Goal: Communication & Community: Answer question/provide support

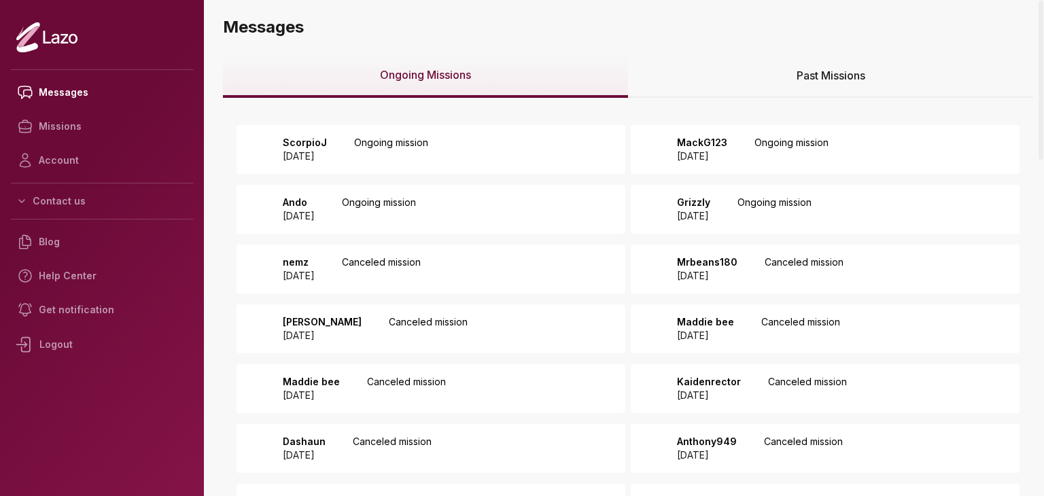
click at [426, 150] on p "Ongoing mission" at bounding box center [391, 149] width 74 height 27
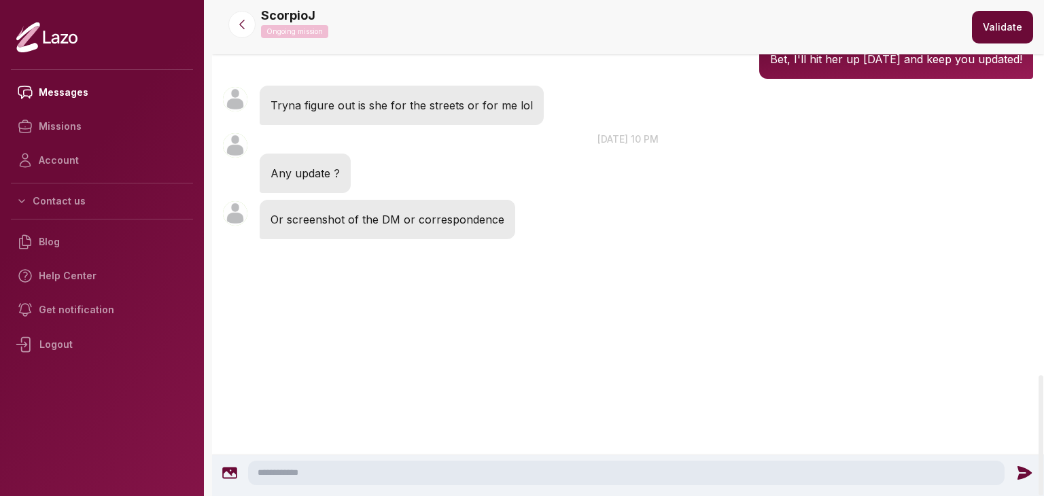
scroll to position [2043, 0]
click at [371, 477] on textarea at bounding box center [626, 473] width 757 height 24
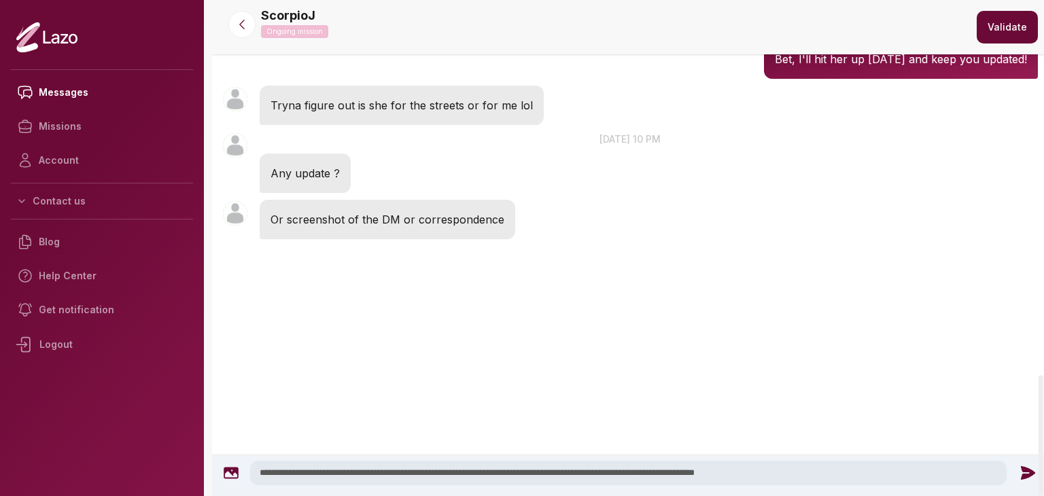
click at [471, 475] on textarea "**********" at bounding box center [628, 473] width 757 height 24
type textarea "**********"
click at [1019, 475] on icon at bounding box center [1028, 473] width 18 height 18
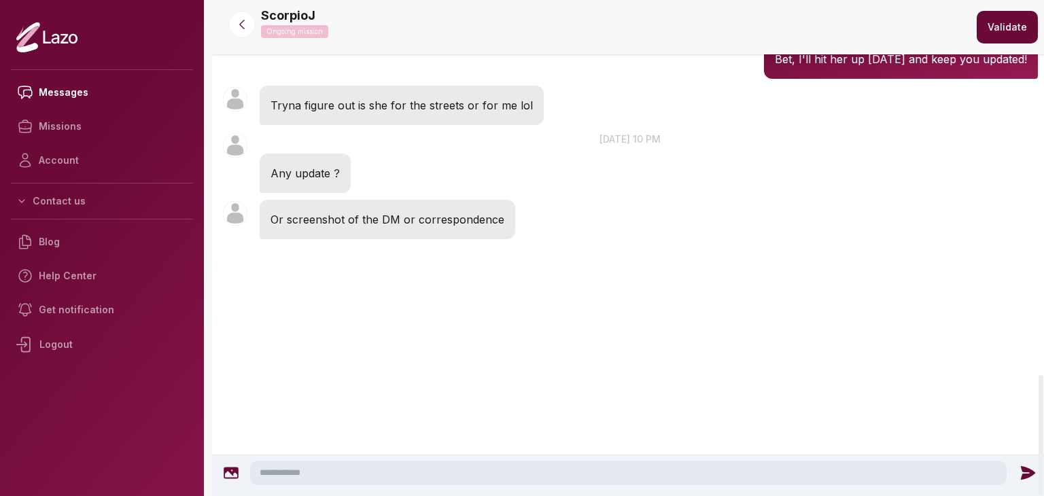
scroll to position [2035, 0]
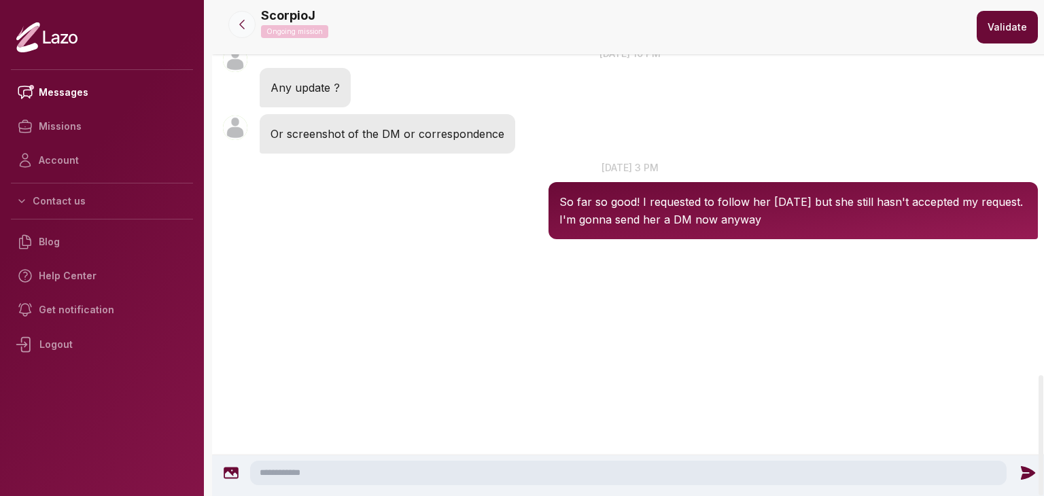
click at [239, 22] on icon at bounding box center [242, 25] width 14 height 14
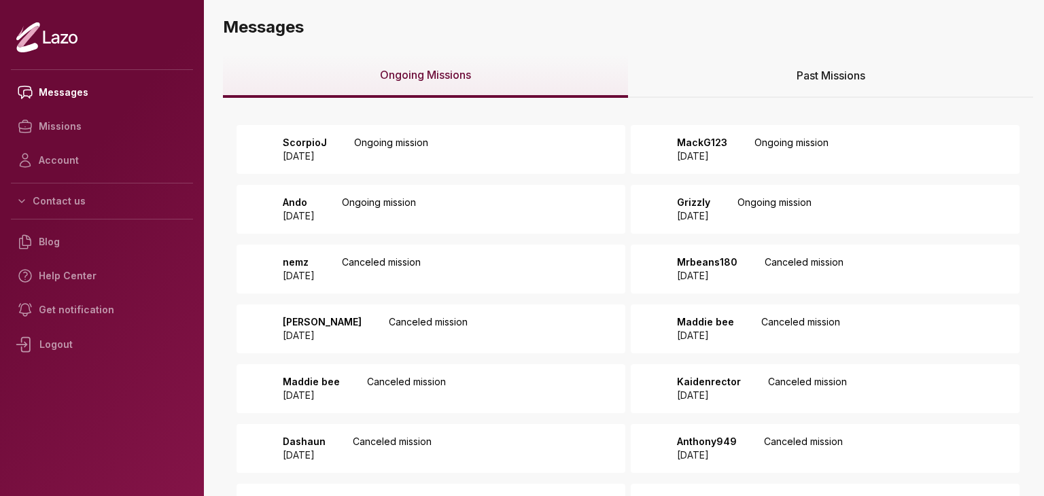
click at [773, 158] on div "MackG123 2025 August 25 Ongoing mission" at bounding box center [749, 149] width 160 height 27
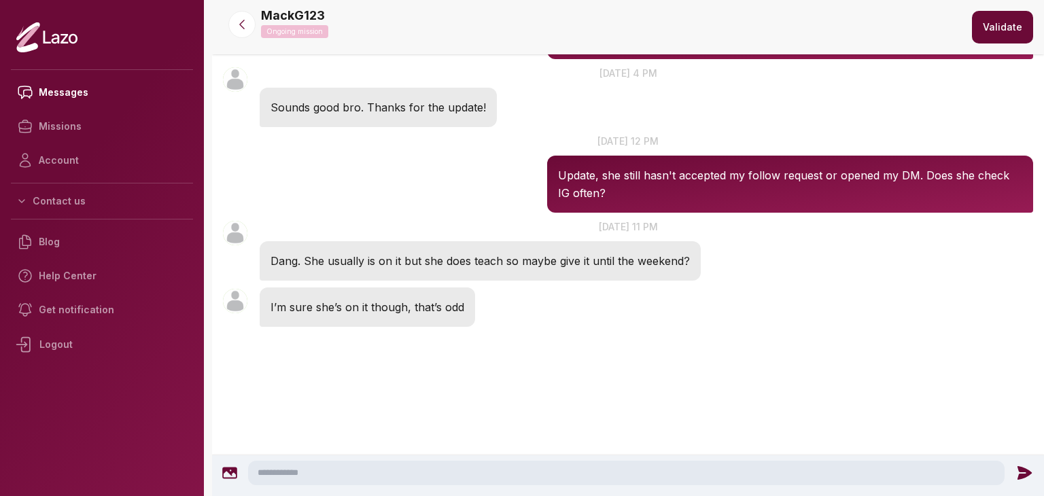
scroll to position [641, 0]
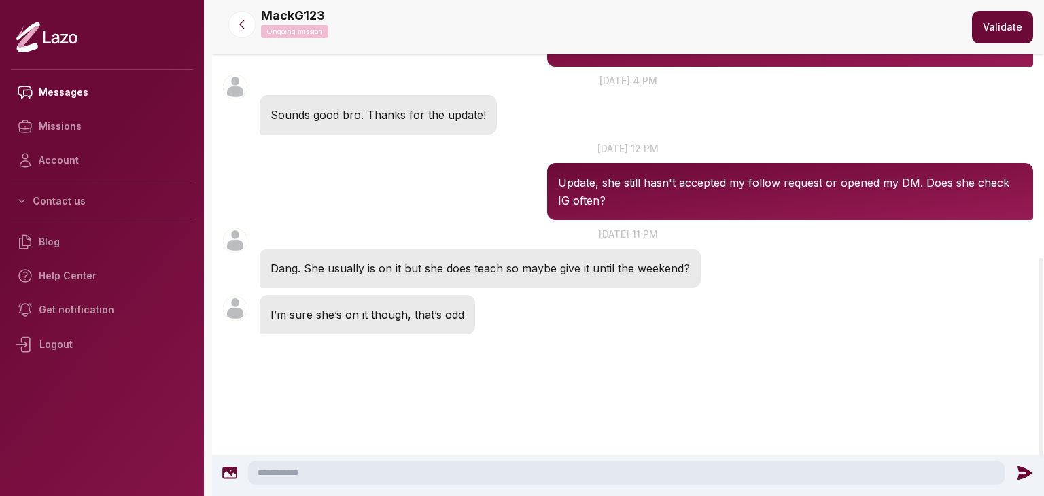
click at [428, 478] on textarea at bounding box center [626, 473] width 757 height 24
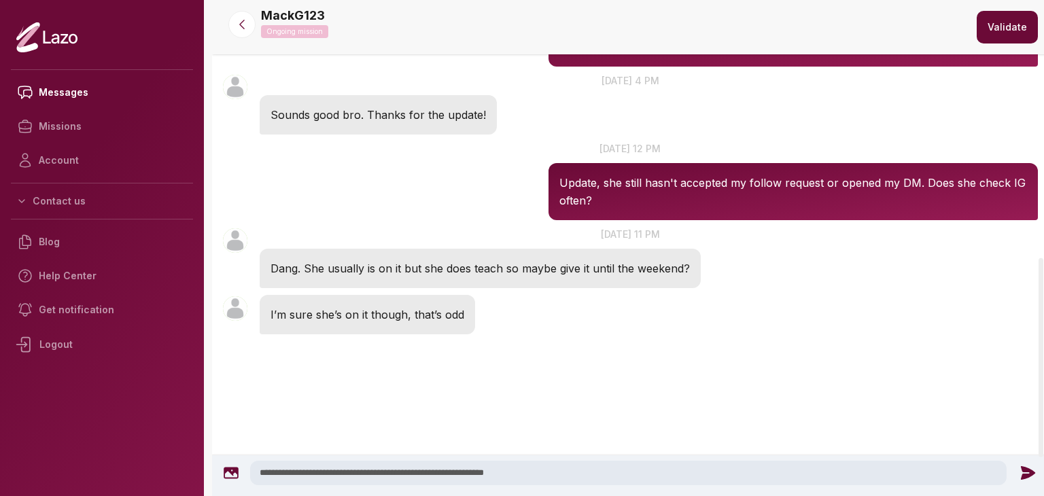
type textarea "**********"
click at [1019, 477] on icon at bounding box center [1028, 473] width 18 height 18
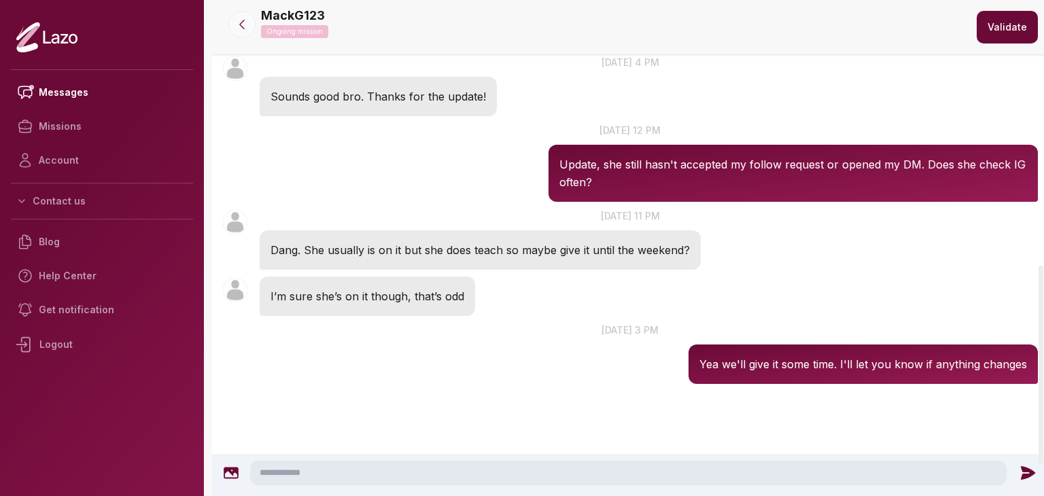
click at [244, 22] on icon at bounding box center [242, 25] width 14 height 14
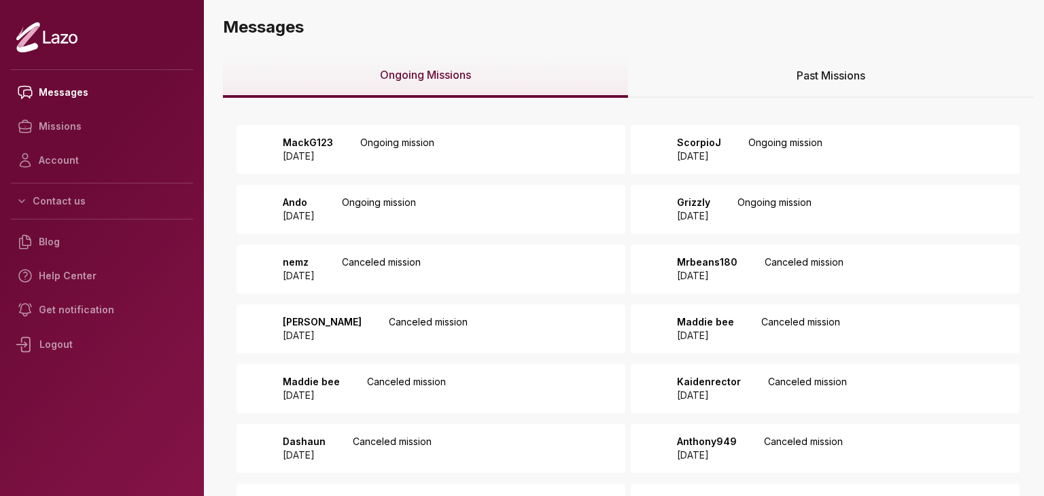
click at [416, 203] on p "Ongoing mission" at bounding box center [379, 209] width 74 height 27
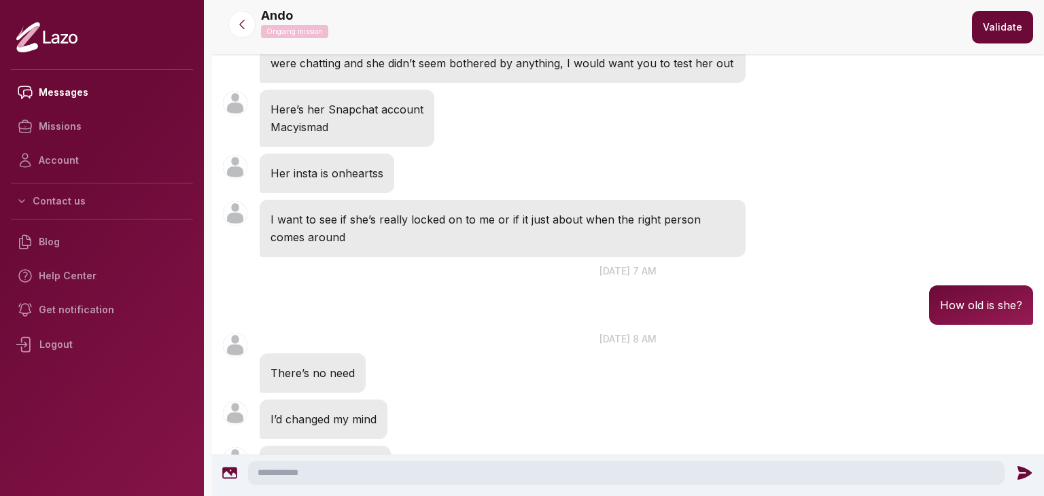
scroll to position [940, 0]
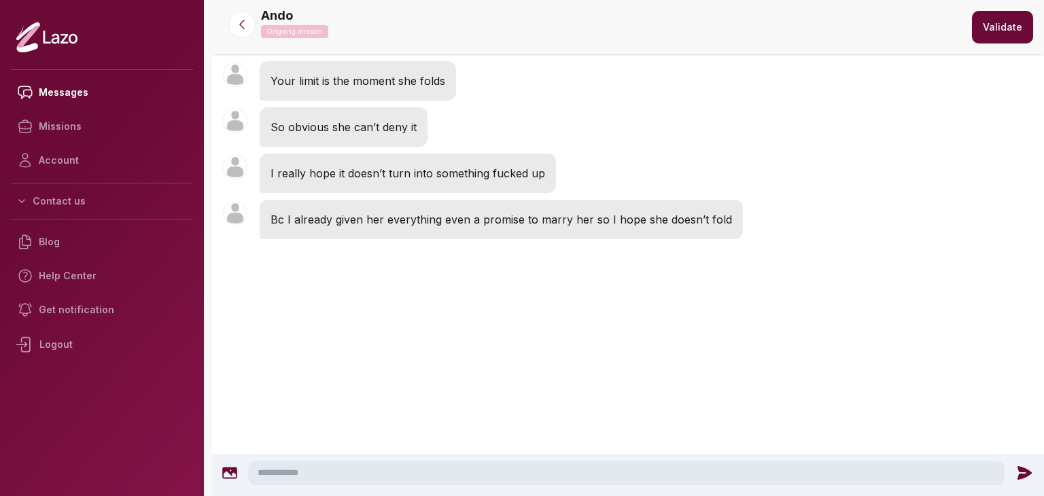
click at [454, 460] on div at bounding box center [628, 476] width 832 height 41
click at [462, 474] on textarea at bounding box center [626, 473] width 757 height 24
type textarea "**********"
click at [1023, 469] on icon at bounding box center [1028, 473] width 14 height 14
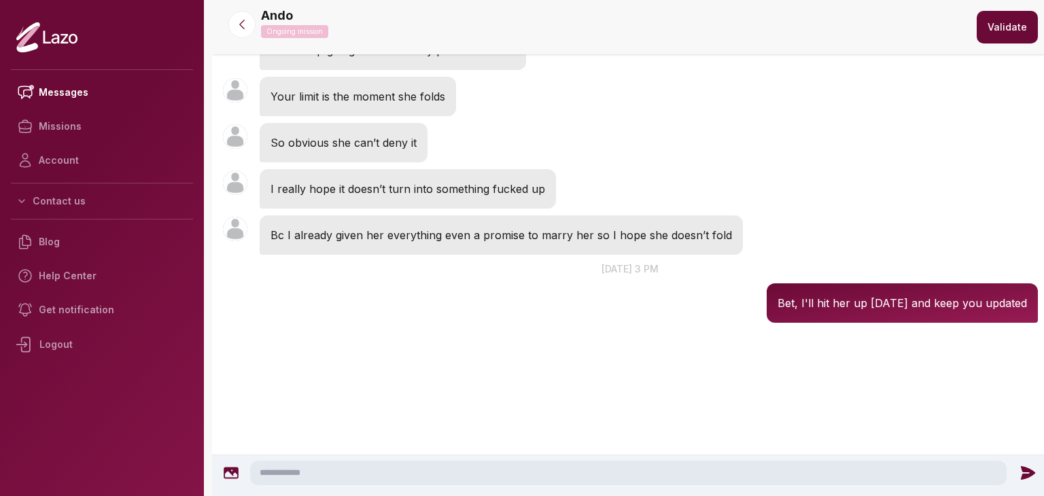
scroll to position [1008, 0]
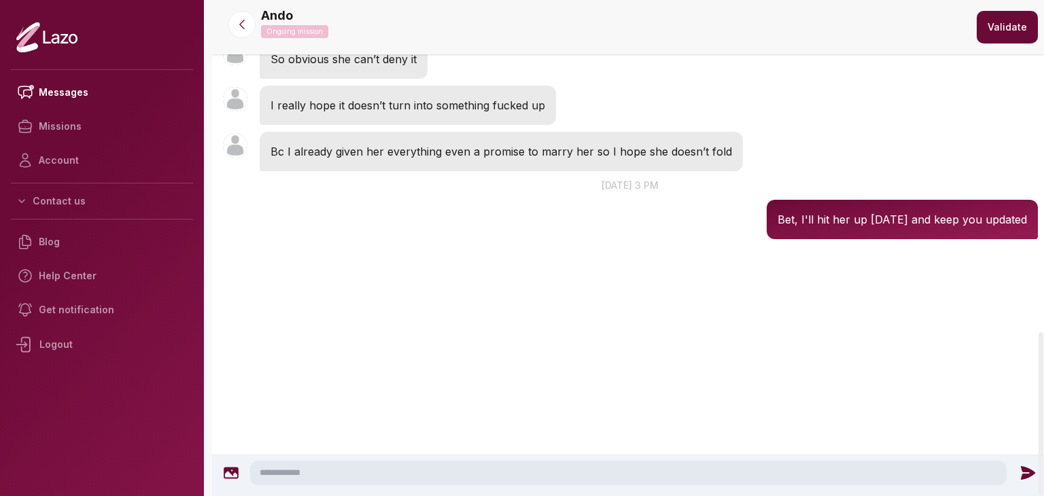
click at [247, 12] on button at bounding box center [241, 24] width 27 height 27
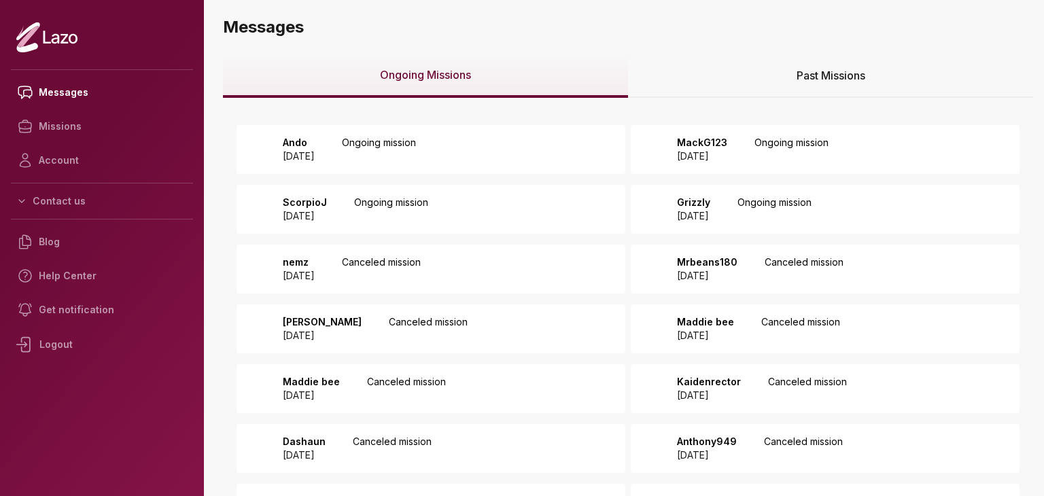
click at [787, 212] on p "Ongoing mission" at bounding box center [775, 209] width 74 height 27
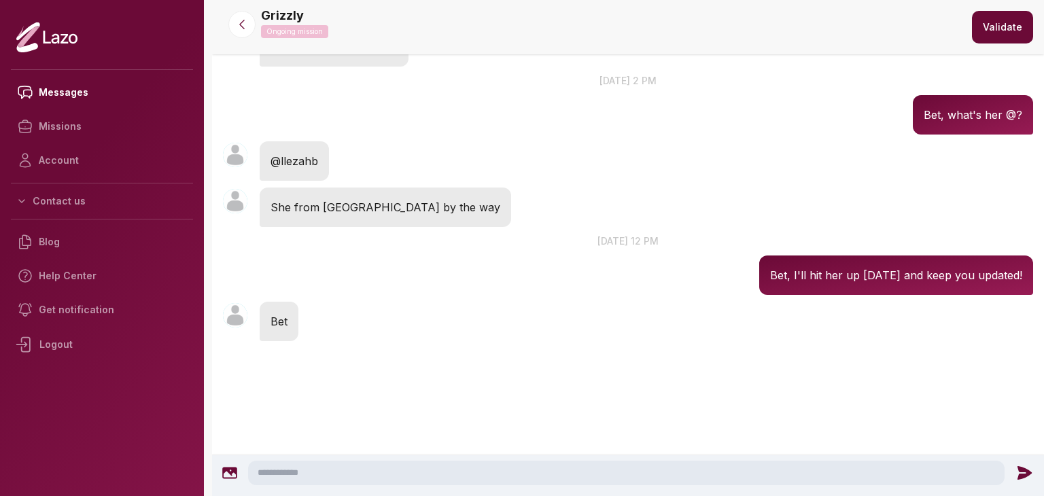
scroll to position [257, 0]
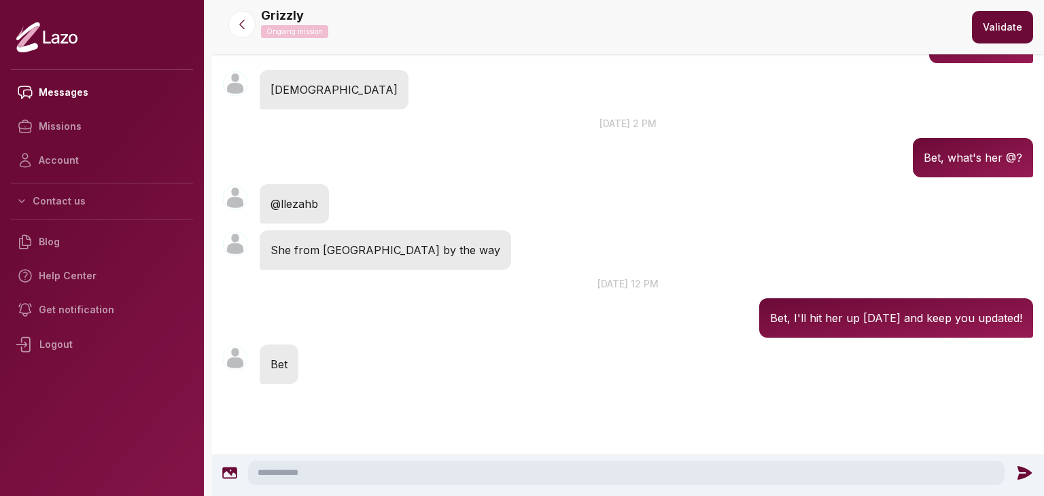
click at [397, 482] on textarea at bounding box center [626, 473] width 757 height 24
type textarea "*"
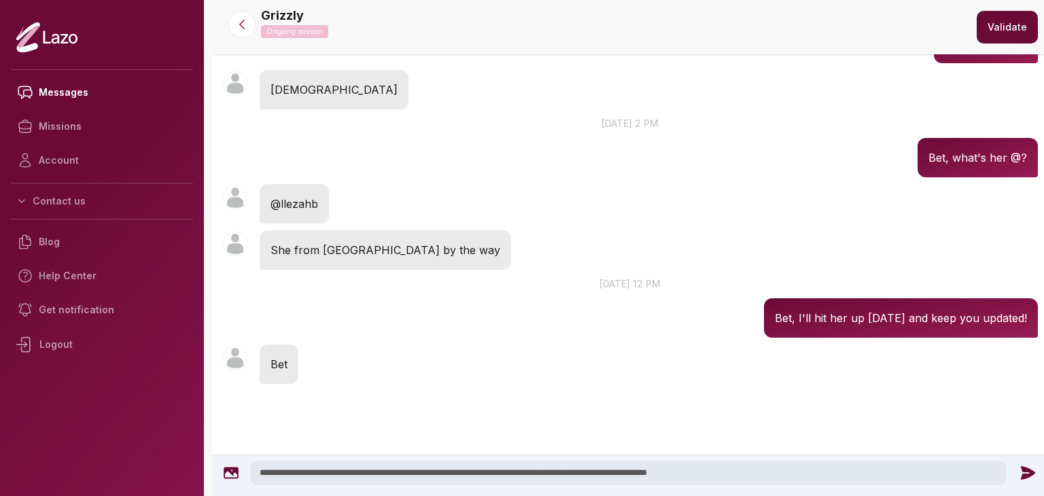
type textarea "**********"
click at [1021, 471] on icon at bounding box center [1028, 473] width 14 height 14
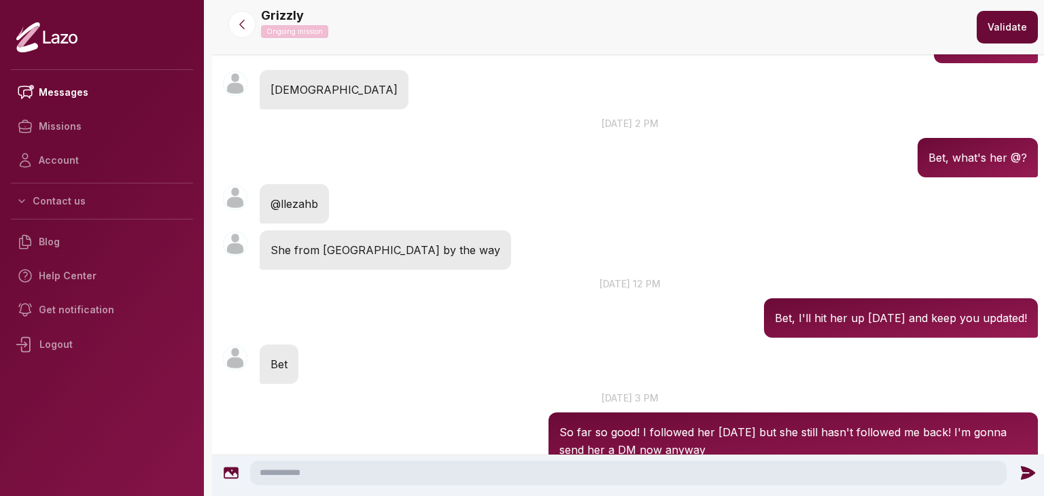
scroll to position [343, 0]
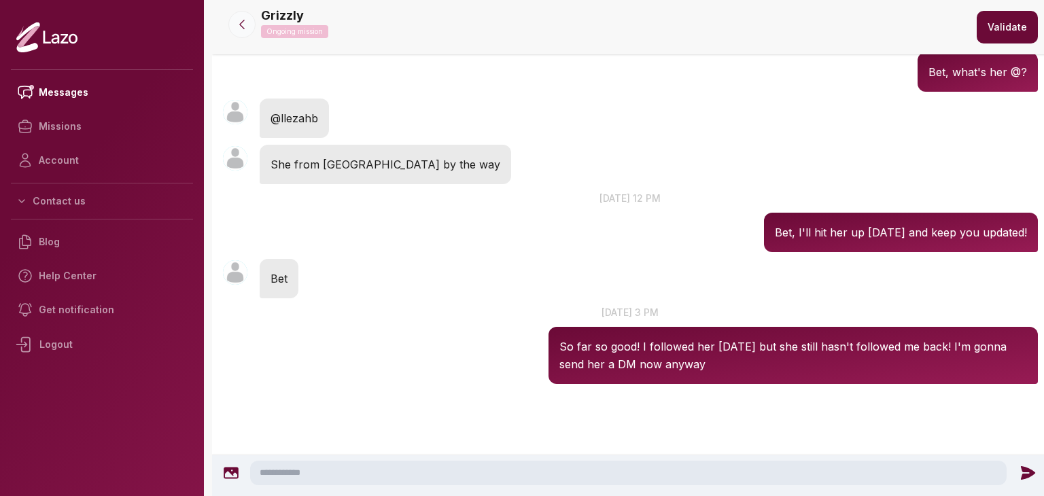
click at [237, 24] on icon at bounding box center [242, 25] width 14 height 14
